Goal: Task Accomplishment & Management: Complete application form

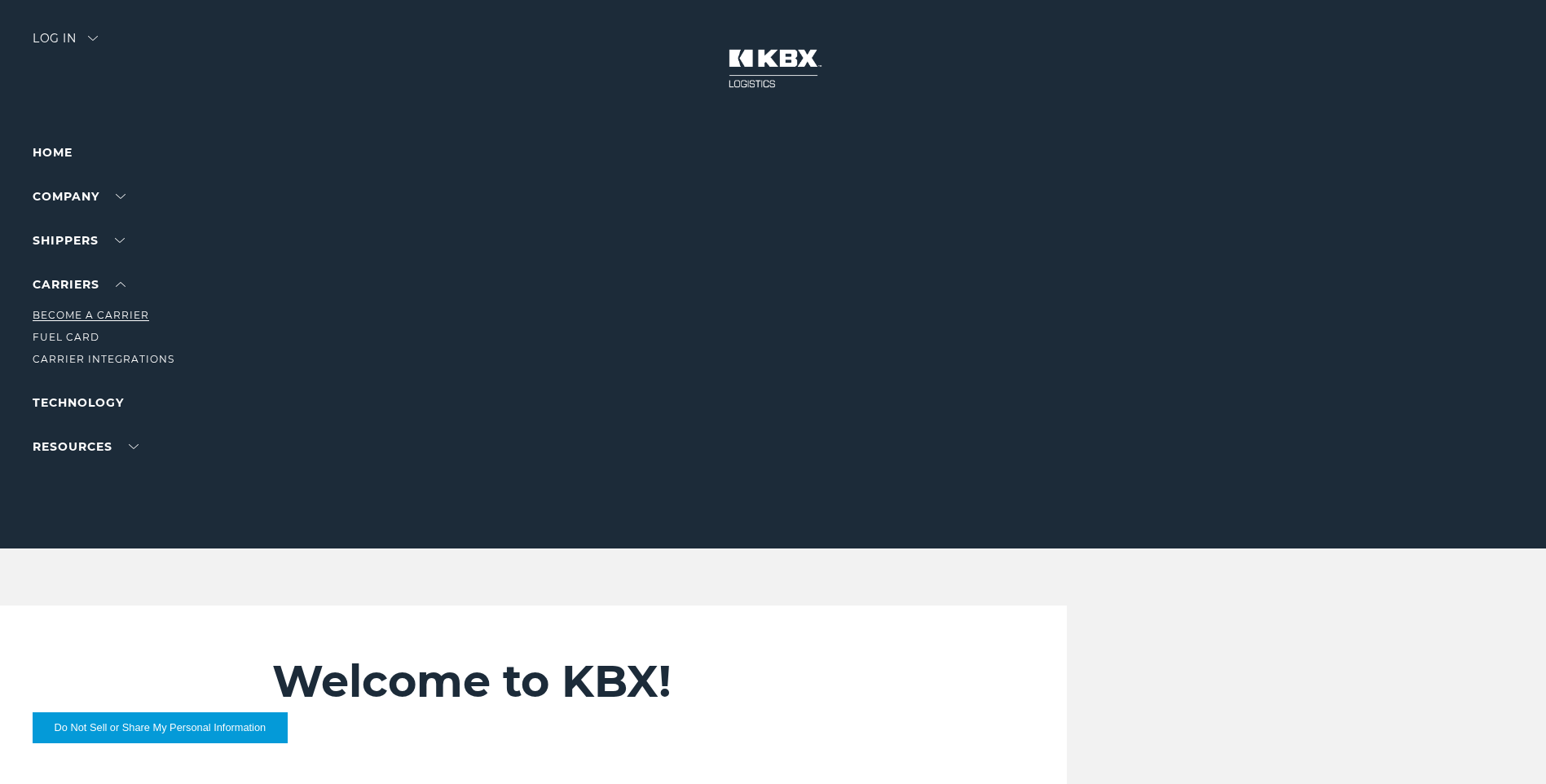
click at [85, 316] on link "Become a Carrier" at bounding box center [91, 314] width 117 height 12
